Goal: Use online tool/utility: Utilize a website feature to perform a specific function

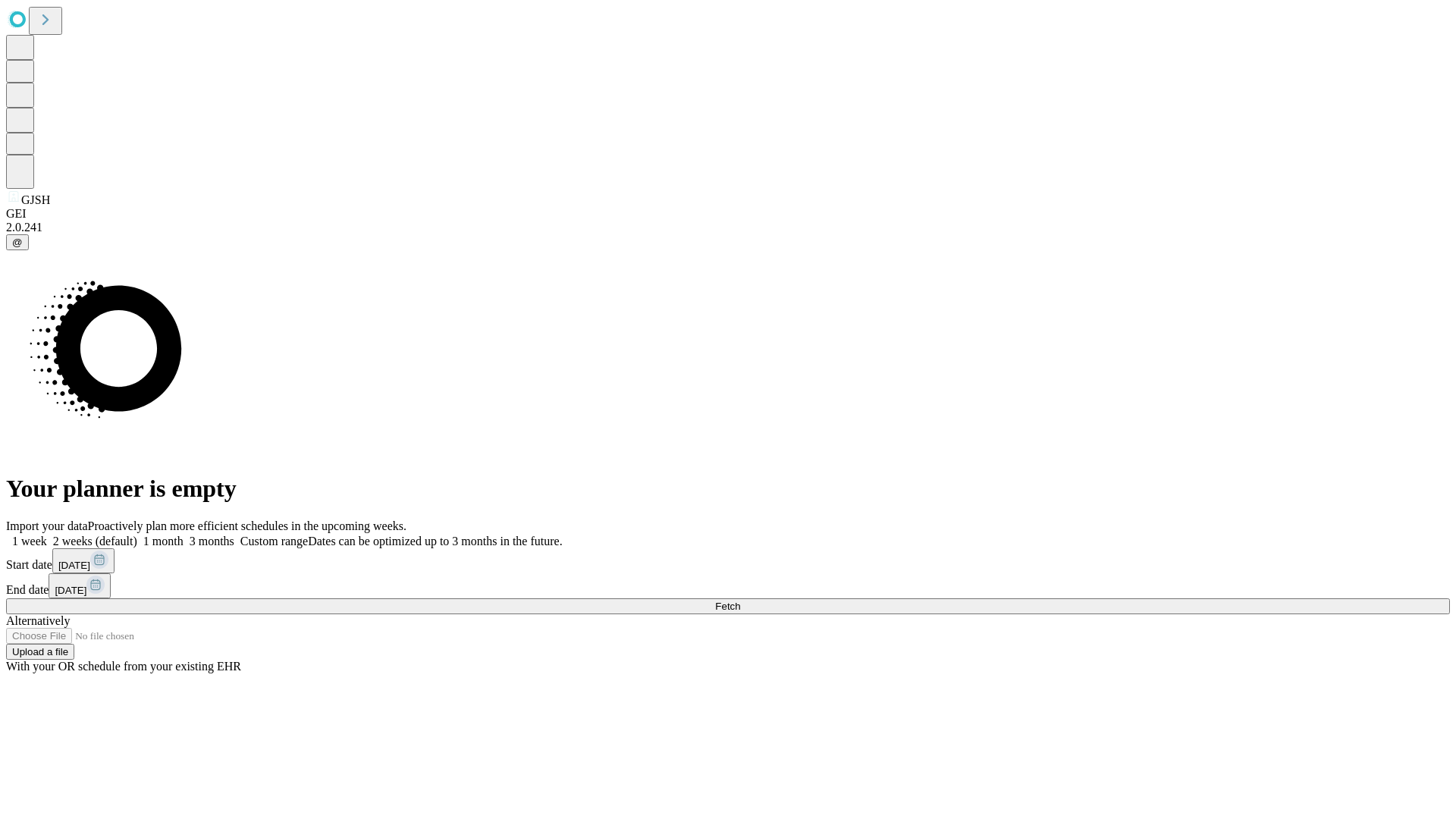
click at [740, 601] on span "Fetch" at bounding box center [728, 606] width 25 height 11
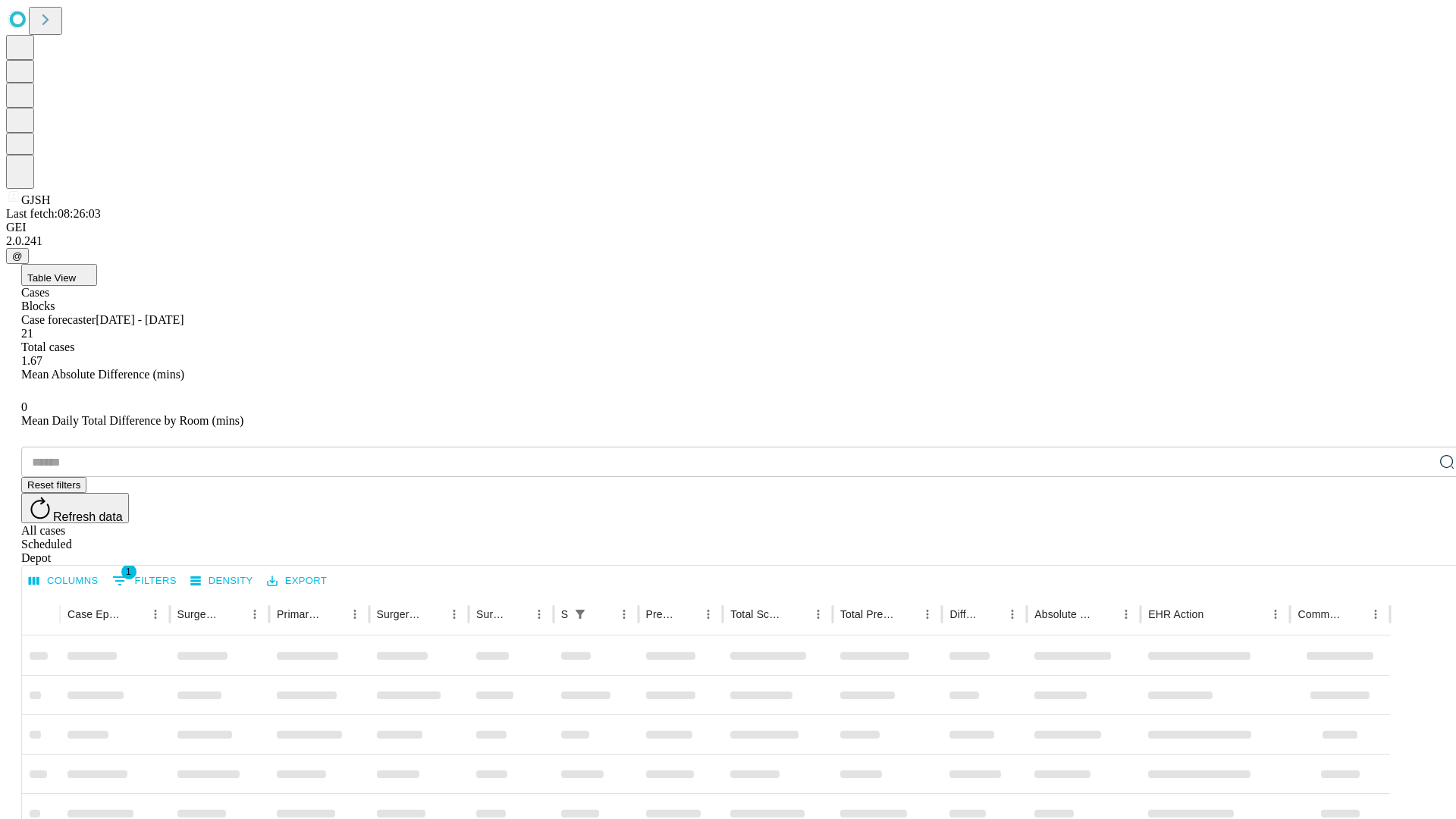
click at [76, 272] on span "Table View" at bounding box center [51, 278] width 49 height 11
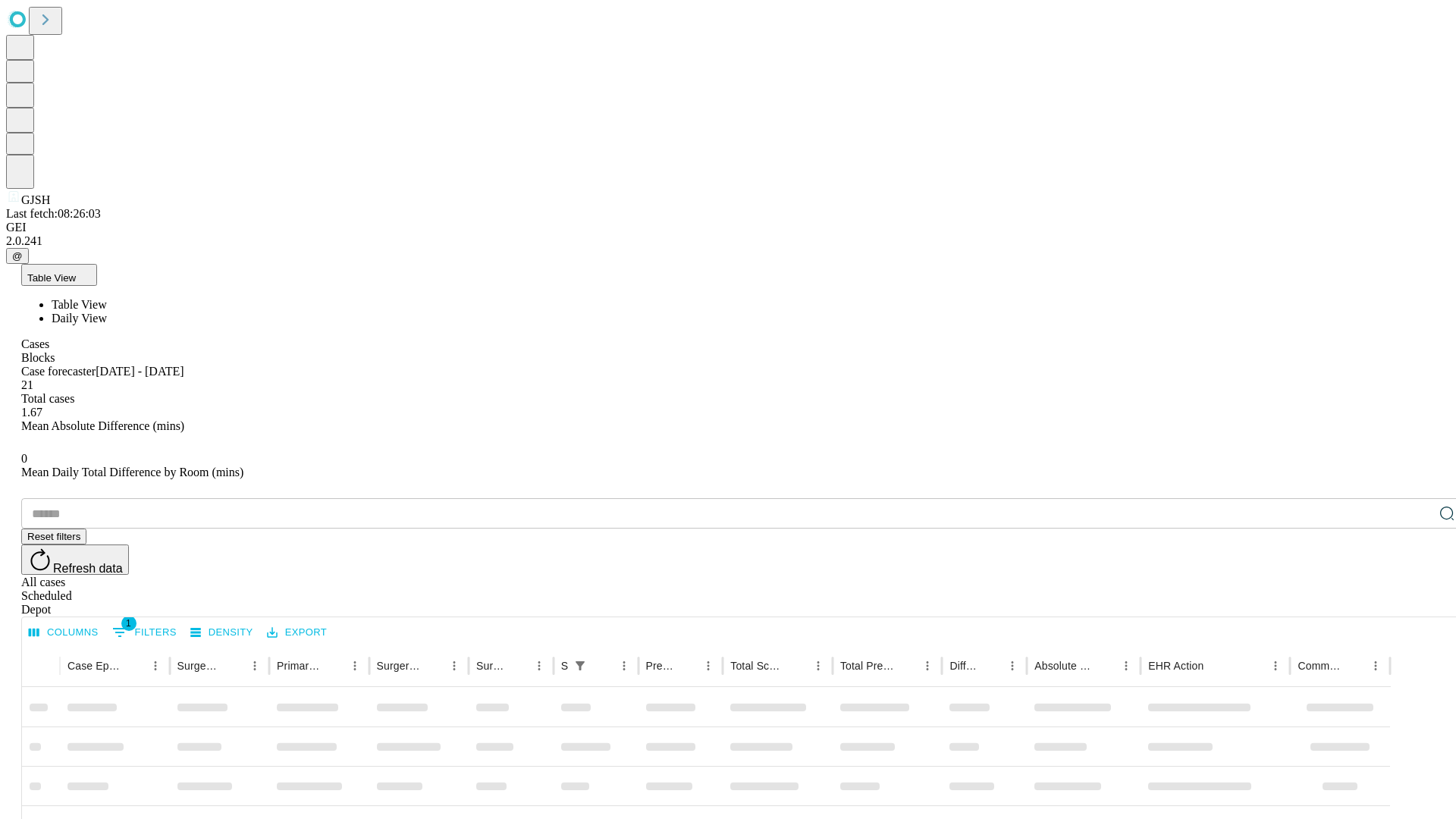
click at [107, 312] on span "Daily View" at bounding box center [79, 318] width 55 height 13
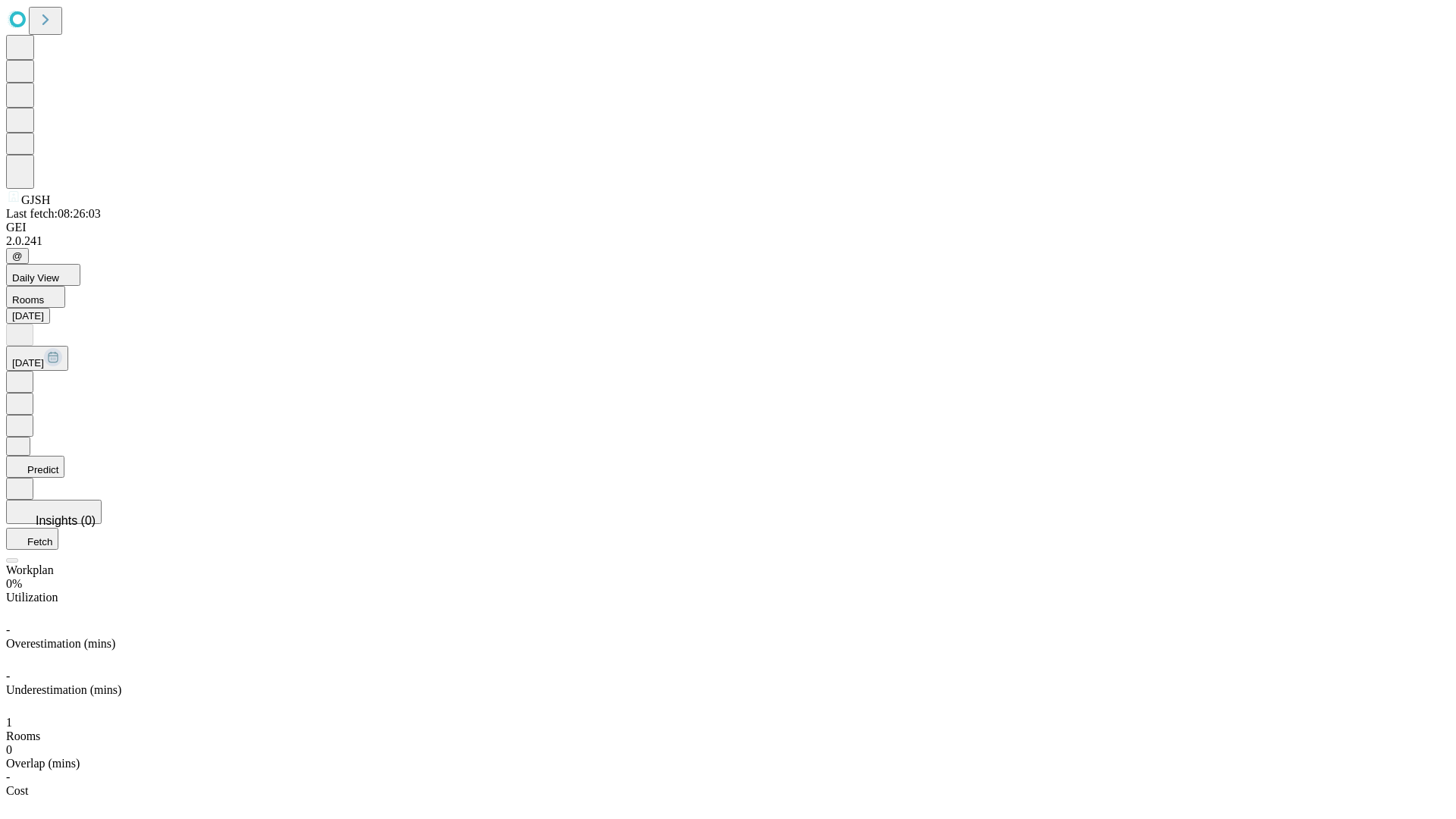
click at [64, 456] on button "Predict" at bounding box center [36, 467] width 59 height 22
